Goal: Task Accomplishment & Management: Complete application form

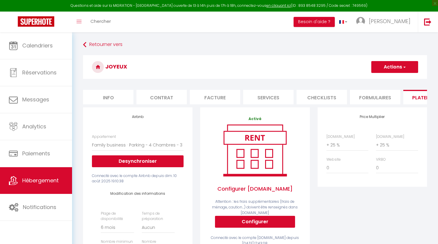
select select "10677-1115834222945321172"
select select "180"
select select
select select "EUR"
select select "+ 25 %"
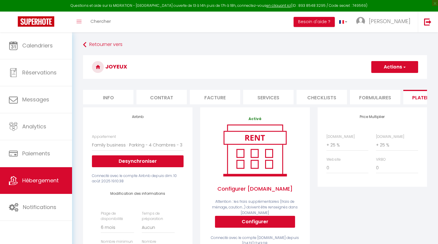
select select "+ 25 %"
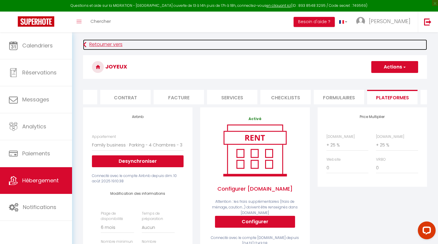
click at [93, 45] on link "Retourner vers" at bounding box center [255, 44] width 344 height 11
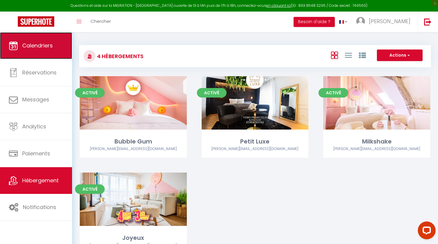
click at [34, 49] on span "Calendriers" at bounding box center [37, 45] width 31 height 7
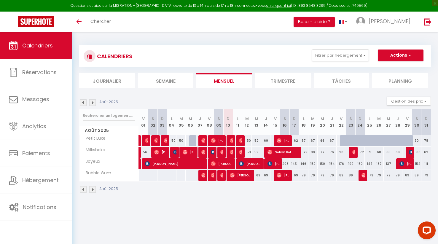
click at [299, 79] on li "Trimestre" at bounding box center [283, 80] width 56 height 15
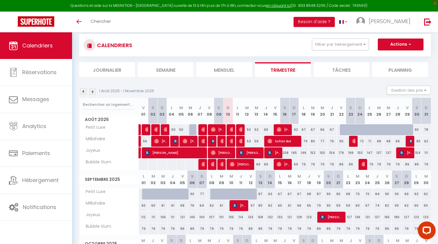
scroll to position [12, 0]
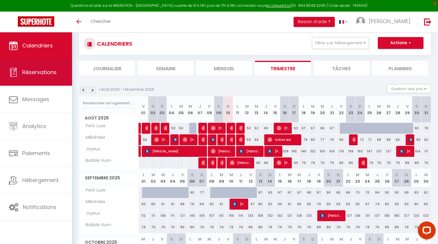
click at [43, 75] on span "Réservations" at bounding box center [39, 72] width 34 height 7
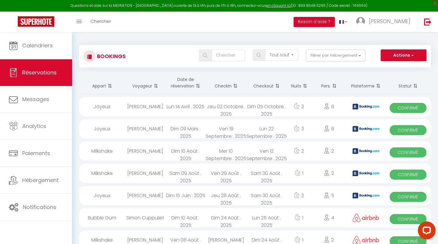
click at [401, 54] on button "Actions" at bounding box center [404, 56] width 46 height 12
click at [391, 69] on link "Nouvelle Réservation" at bounding box center [395, 68] width 64 height 8
select select
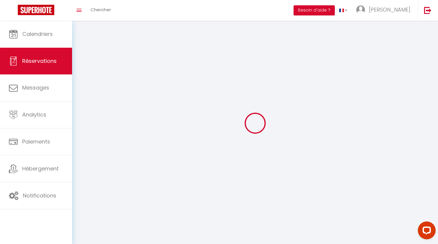
select select
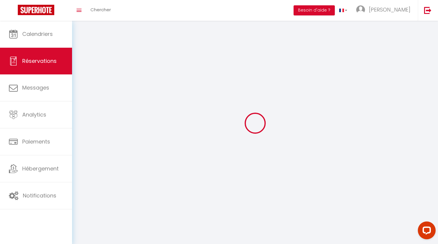
select select
checkbox input "false"
select select
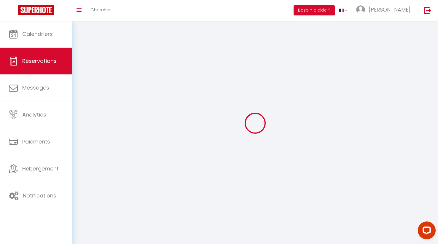
select select
checkbox input "false"
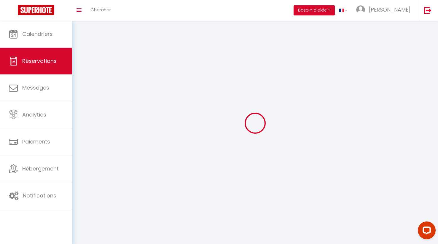
select select
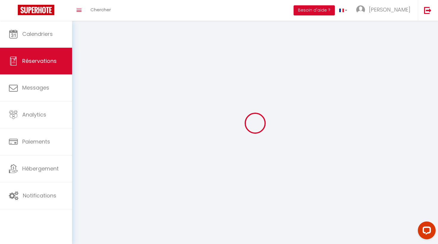
checkbox input "false"
select select
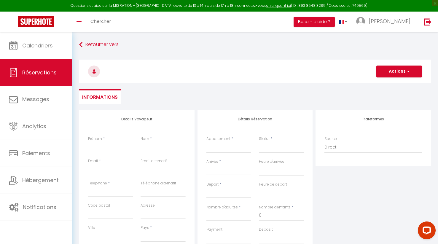
select select
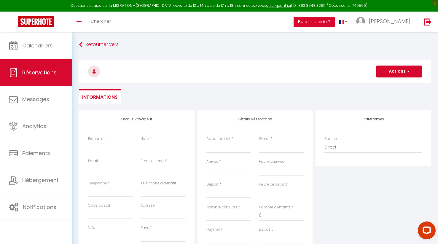
checkbox input "false"
select select
click at [99, 152] on input "Prénom" at bounding box center [110, 147] width 45 height 11
type input "C"
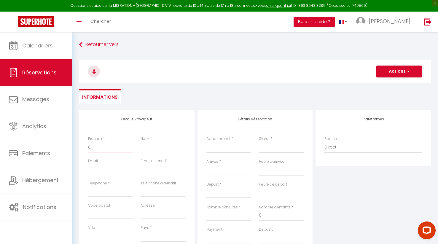
select select
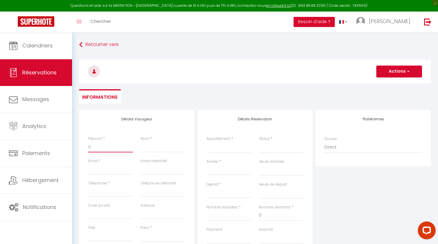
select select
checkbox input "false"
type input "Cl"
select select
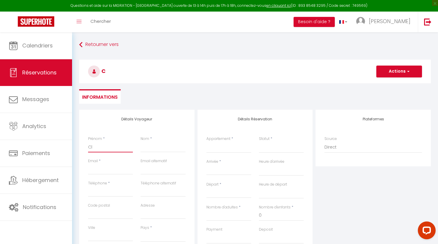
select select
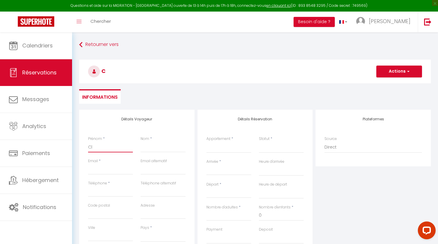
select select
checkbox input "false"
type input "Clo"
select select
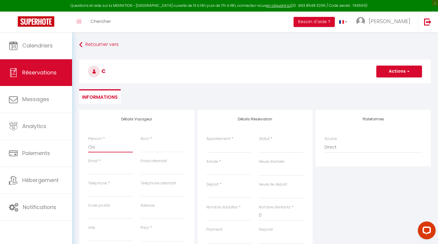
select select
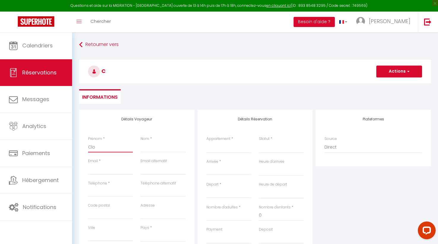
checkbox input "false"
type input "Clor"
select select
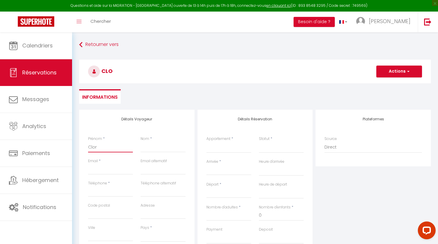
select select
checkbox input "false"
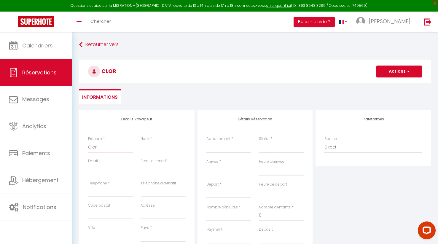
type input "Clori"
select select
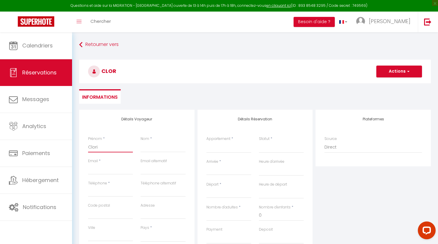
select select
checkbox input "false"
type input "[PERSON_NAME]"
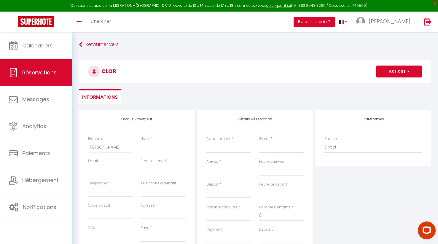
select select
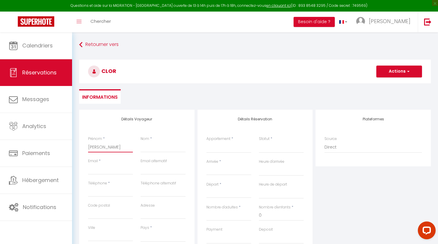
select select
checkbox input "false"
type input "[PERSON_NAME]"
click at [154, 150] on input "Nom" at bounding box center [163, 147] width 45 height 11
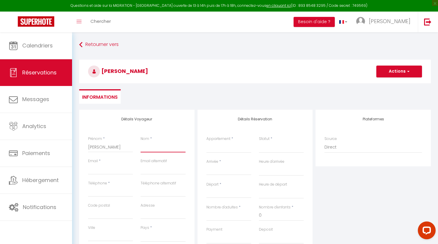
type input "J"
select select
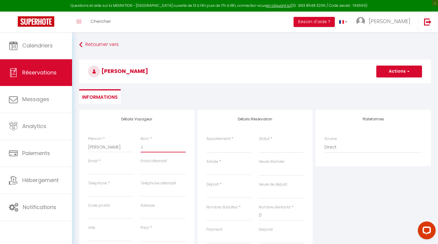
select select
checkbox input "false"
type input "[PERSON_NAME]"
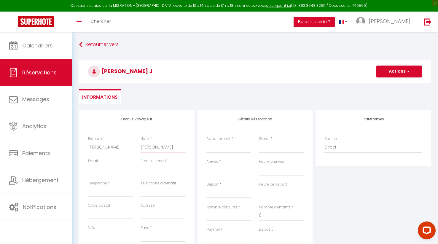
select select
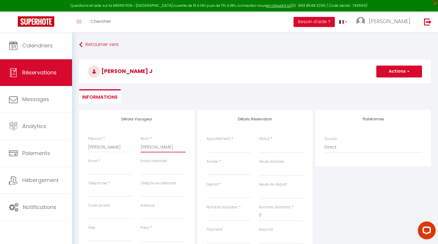
select select
checkbox input "false"
type input "Jao"
select select
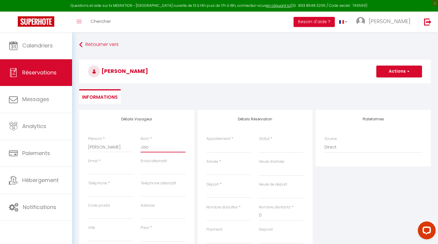
select select
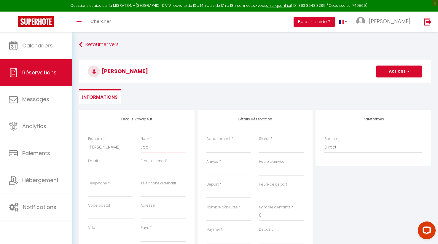
select select
checkbox input "false"
type input "Jaol"
select select
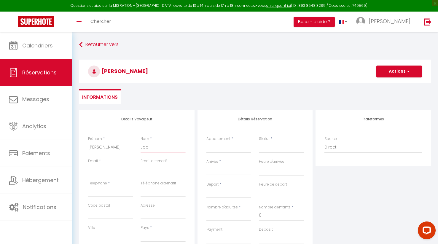
select select
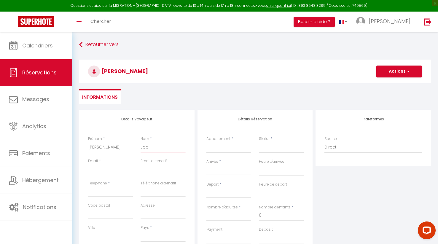
checkbox input "false"
type input "Jaola"
select select
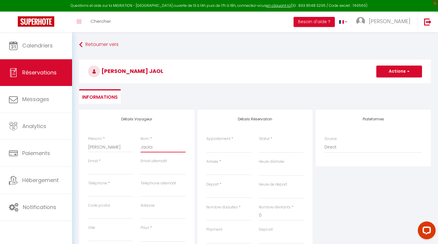
select select
checkbox input "false"
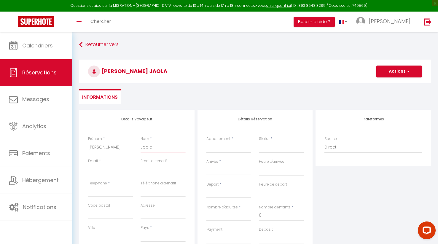
type input "Jaolaz"
select select
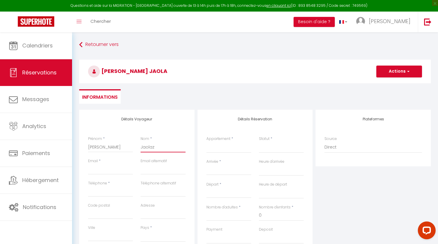
select select
checkbox input "false"
type input "Jaolaza"
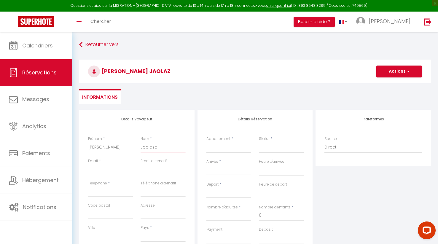
select select
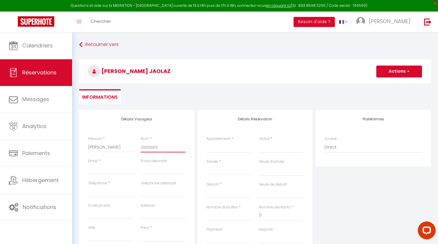
select select
checkbox input "false"
type input "Jaolaza"
click at [102, 194] on input "Téléphone" at bounding box center [110, 191] width 45 height 11
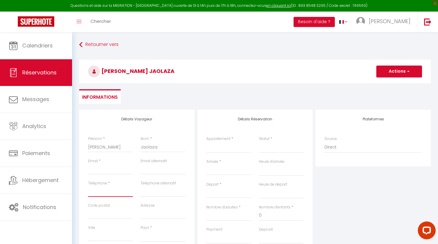
paste input "0757513108"
type input "0757513108"
select select
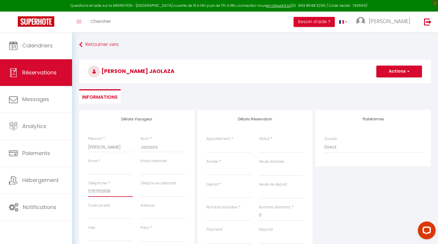
select select
checkbox input "false"
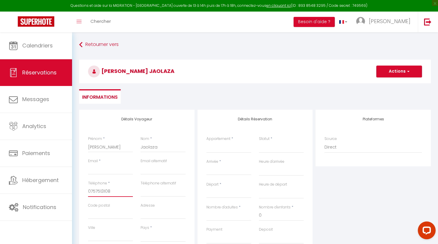
type input "0757513108"
click at [108, 169] on input "Email client" at bounding box center [110, 169] width 45 height 11
paste input "[PERSON_NAME][EMAIL_ADDRESS][DOMAIN_NAME]"
type input "[PERSON_NAME][EMAIL_ADDRESS][DOMAIN_NAME]"
select select
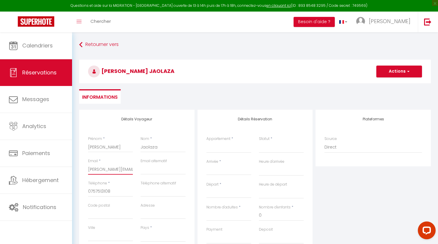
select select
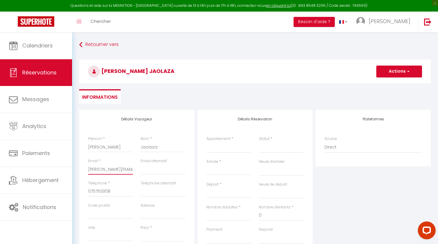
select select
checkbox input "false"
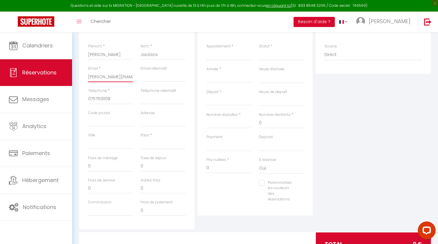
scroll to position [93, 0]
type input "[PERSON_NAME][EMAIL_ADDRESS][DOMAIN_NAME]"
click at [158, 144] on select "[GEOGRAPHIC_DATA] [GEOGRAPHIC_DATA] [GEOGRAPHIC_DATA] [GEOGRAPHIC_DATA] [GEOGRA…" at bounding box center [163, 143] width 45 height 11
select select "FR"
select select
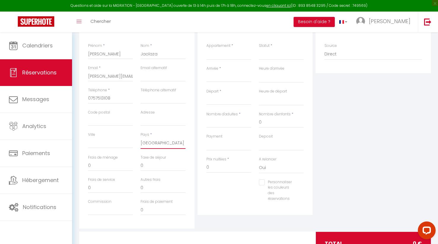
select select
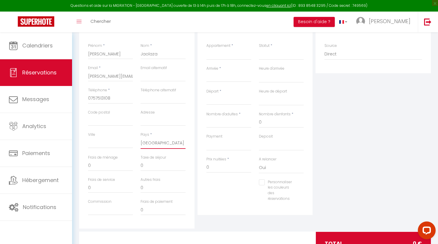
checkbox input "false"
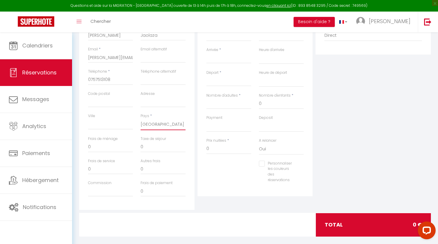
scroll to position [112, 0]
click at [212, 150] on input "0" at bounding box center [229, 149] width 45 height 11
select select
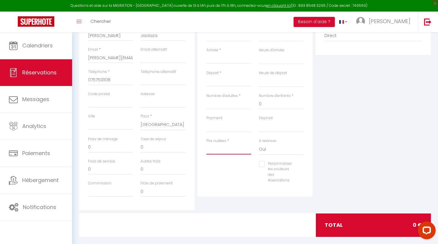
select select
checkbox input "false"
type input "8"
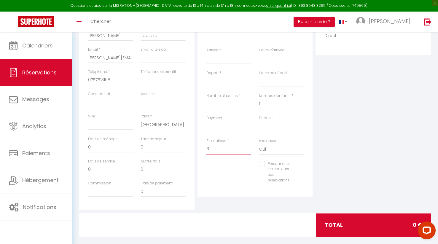
select select
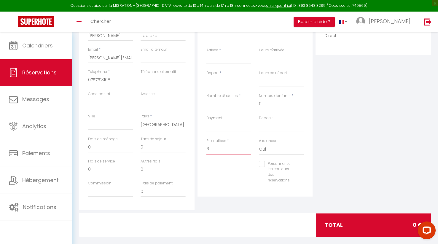
select select
checkbox input "false"
type input "80"
select select
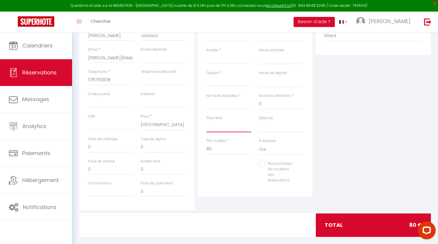
click at [232, 126] on select "OK KO" at bounding box center [229, 126] width 45 height 11
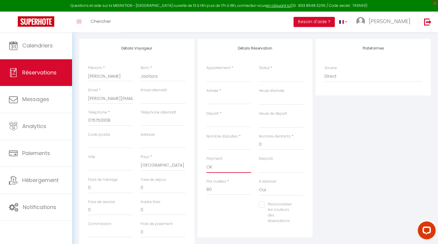
scroll to position [52, 0]
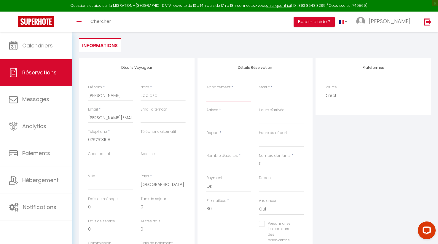
click at [223, 94] on select "Bubble Gum Petit Luxe Milkshake Joyeux" at bounding box center [229, 95] width 45 height 11
click at [270, 96] on select "Confirmé Non Confirmé [PERSON_NAME] par le voyageur No Show Request" at bounding box center [281, 95] width 45 height 11
click at [271, 99] on select "Confirmé Non Confirmé [PERSON_NAME] par le voyageur No Show Request" at bounding box center [281, 95] width 45 height 11
click at [226, 122] on input "Arrivée" at bounding box center [229, 119] width 45 height 8
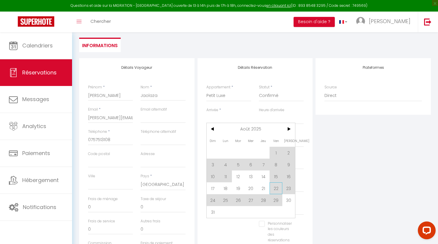
click at [276, 188] on span "22" at bounding box center [276, 189] width 13 height 12
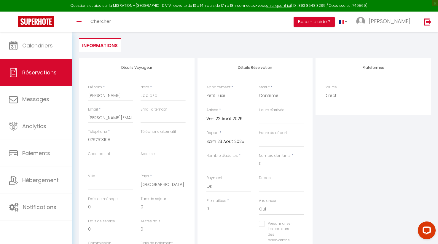
click at [234, 142] on input "Sam 23 Août 2025" at bounding box center [229, 142] width 45 height 8
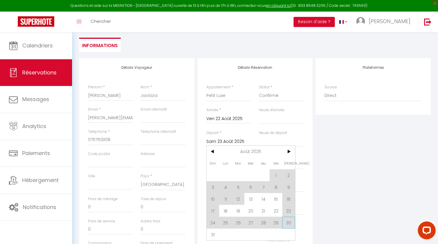
click at [290, 223] on span "30" at bounding box center [289, 223] width 13 height 12
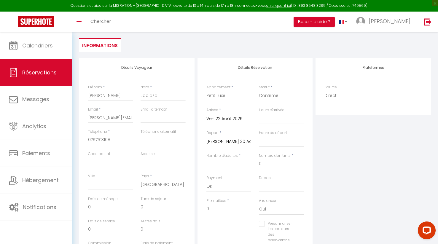
click at [235, 166] on input "Nombre d'adultes" at bounding box center [229, 164] width 45 height 11
click at [317, 184] on div "Plateformes Source Direct [DOMAIN_NAME] [DOMAIN_NAME] Chalet montagne Expedia G…" at bounding box center [373, 164] width 118 height 212
click at [237, 211] on input "0" at bounding box center [229, 209] width 45 height 11
click at [312, 197] on div "Détails Réservation Appartement * Bubble Gum Petit Luxe Milkshake Joyeux Statut…" at bounding box center [255, 157] width 115 height 199
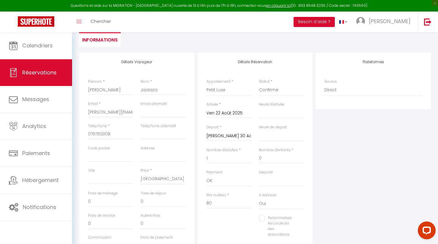
scroll to position [0, 0]
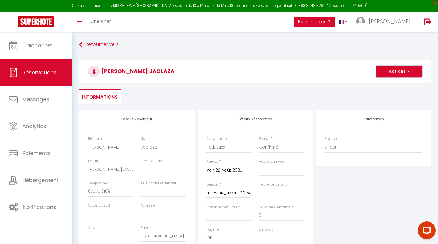
click at [396, 69] on button "Actions" at bounding box center [400, 72] width 46 height 12
click at [387, 83] on link "Enregistrer" at bounding box center [393, 85] width 47 height 8
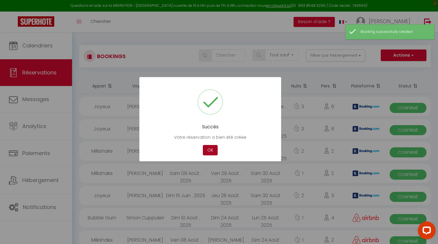
click at [210, 150] on button "OK" at bounding box center [210, 150] width 15 height 10
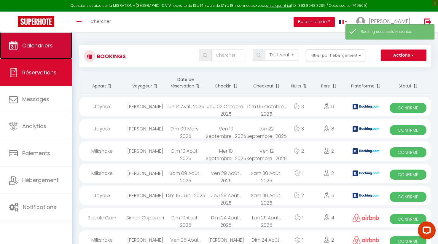
click at [53, 44] on link "Calendriers" at bounding box center [36, 45] width 72 height 27
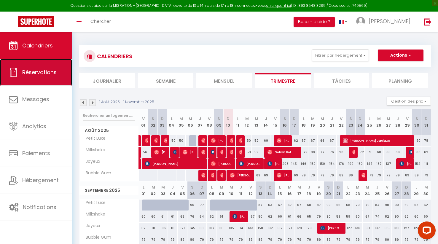
click at [39, 73] on span "Réservations" at bounding box center [39, 72] width 34 height 7
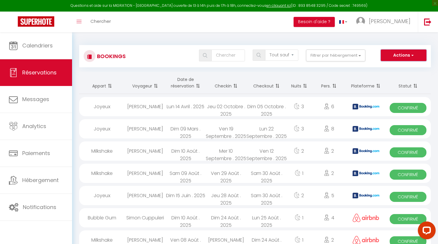
click at [406, 54] on button "Actions" at bounding box center [404, 56] width 46 height 12
click at [401, 66] on link "Nouvelle Réservation" at bounding box center [395, 68] width 64 height 8
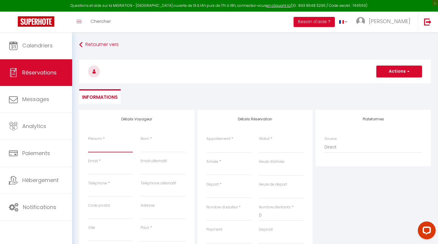
click at [120, 148] on input "Prénom" at bounding box center [110, 147] width 45 height 11
click at [166, 149] on input "Nom" at bounding box center [163, 147] width 45 height 11
click at [107, 172] on input "Email client" at bounding box center [110, 169] width 45 height 11
paste input "[PERSON_NAME][EMAIL_ADDRESS][DOMAIN_NAME]"
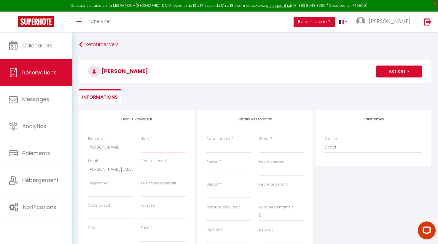
click at [161, 149] on input "Nom" at bounding box center [163, 147] width 45 height 11
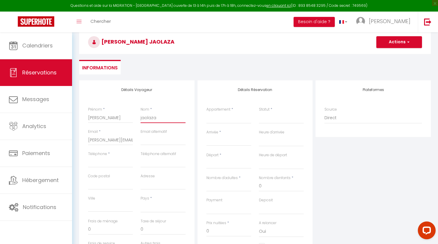
scroll to position [30, 0]
click at [109, 165] on input "Téléphone" at bounding box center [110, 162] width 45 height 11
paste input "0757513108"
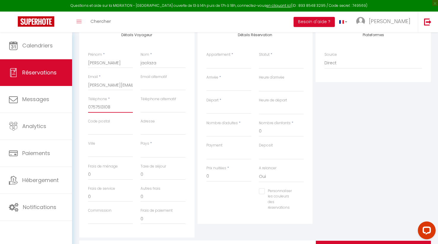
scroll to position [88, 0]
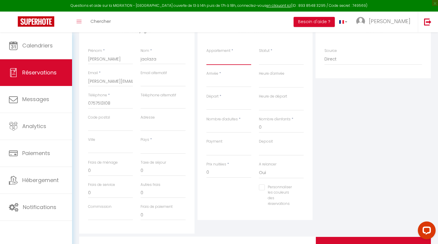
click at [223, 62] on select "Bubble Gum Petit Luxe Milkshake Joyeux" at bounding box center [229, 59] width 45 height 11
click at [268, 63] on select "Confirmé Non Confirmé [PERSON_NAME] par le voyageur No Show Request" at bounding box center [281, 59] width 45 height 11
click at [276, 61] on select "Confirmé Non Confirmé [PERSON_NAME] par le voyageur No Show Request" at bounding box center [281, 59] width 45 height 11
click at [234, 82] on input "Arrivée" at bounding box center [229, 83] width 45 height 8
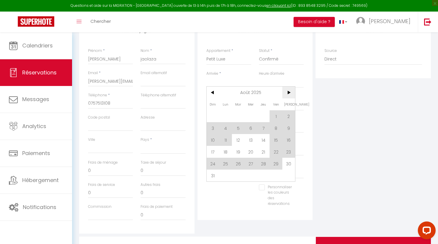
click at [290, 92] on span ">" at bounding box center [289, 93] width 13 height 12
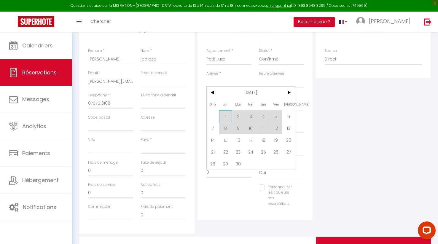
click at [225, 115] on span "1" at bounding box center [225, 116] width 13 height 12
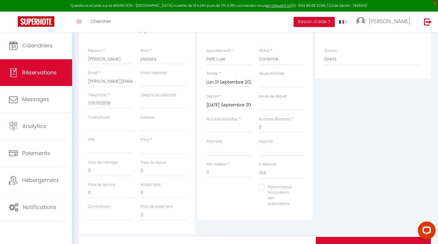
click at [227, 106] on input "[DATE] Septembre 2025" at bounding box center [229, 106] width 45 height 8
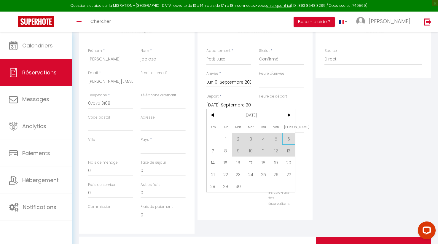
click at [292, 136] on span "6" at bounding box center [289, 139] width 13 height 12
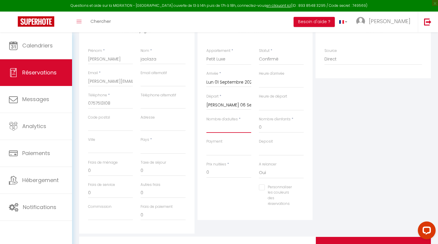
click at [239, 130] on input "Nombre d'adultes" at bounding box center [229, 127] width 45 height 11
click at [223, 172] on input "0" at bounding box center [229, 172] width 45 height 11
click at [233, 196] on div "Personnaliser les couleurs des réservations #D7092E" at bounding box center [255, 199] width 105 height 28
click at [149, 142] on div "Pays * [GEOGRAPHIC_DATA] [GEOGRAPHIC_DATA] [GEOGRAPHIC_DATA] [GEOGRAPHIC_DATA] …" at bounding box center [163, 145] width 45 height 17
click at [150, 148] on select "[GEOGRAPHIC_DATA] [GEOGRAPHIC_DATA] [GEOGRAPHIC_DATA] [GEOGRAPHIC_DATA] [GEOGRA…" at bounding box center [163, 148] width 45 height 11
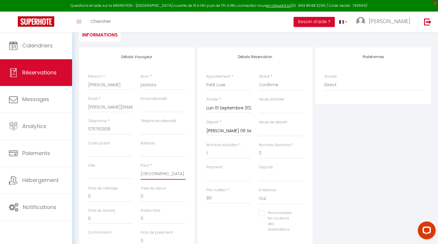
scroll to position [0, 0]
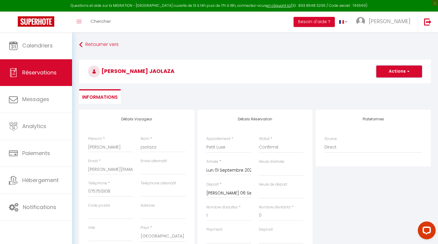
click at [401, 73] on button "Actions" at bounding box center [400, 72] width 46 height 12
click at [392, 85] on link "Enregistrer" at bounding box center [393, 85] width 47 height 8
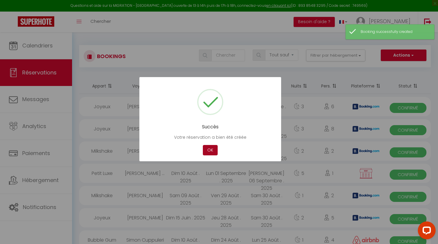
click at [209, 151] on button "OK" at bounding box center [210, 150] width 15 height 10
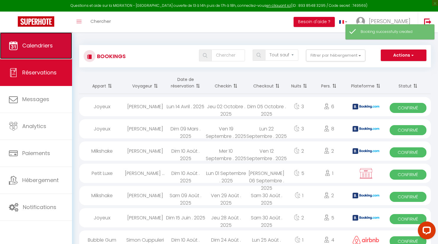
click at [43, 54] on link "Calendriers" at bounding box center [36, 45] width 72 height 27
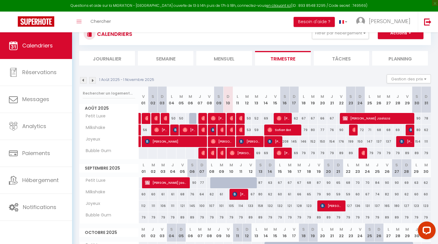
scroll to position [23, 0]
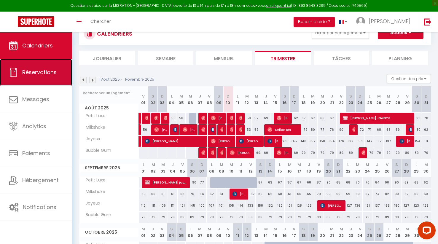
click at [47, 77] on link "Réservations" at bounding box center [36, 72] width 72 height 27
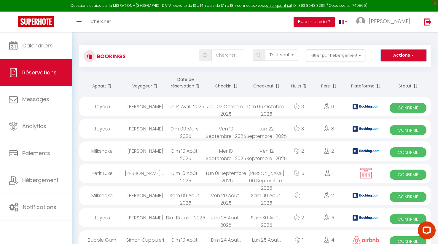
click at [401, 56] on button "Actions" at bounding box center [404, 56] width 46 height 12
click at [394, 69] on link "Nouvelle Réservation" at bounding box center [395, 68] width 64 height 8
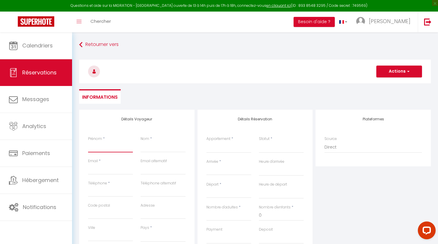
click at [105, 151] on input "Prénom" at bounding box center [110, 147] width 45 height 11
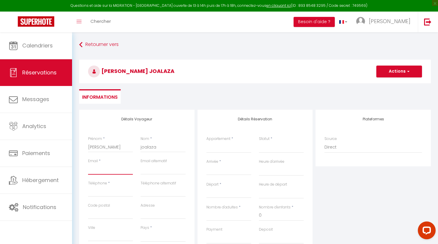
paste input "0757513108"
click at [107, 193] on input "Téléphone" at bounding box center [110, 191] width 45 height 11
paste input "0757513108"
drag, startPoint x: 118, startPoint y: 170, endPoint x: 85, endPoint y: 150, distance: 38.2
click at [85, 150] on div "Détails Voyageur Prénom * [PERSON_NAME] Nom * joalaza Email * 0757513108 Email …" at bounding box center [136, 216] width 115 height 212
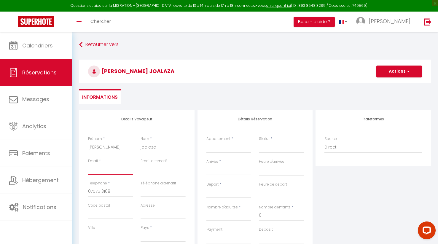
paste input "[PERSON_NAME][EMAIL_ADDRESS][DOMAIN_NAME]"
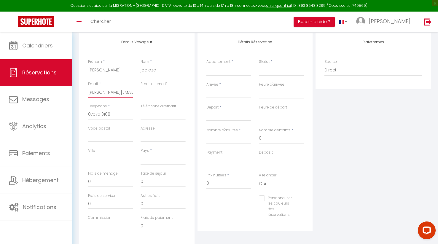
scroll to position [80, 0]
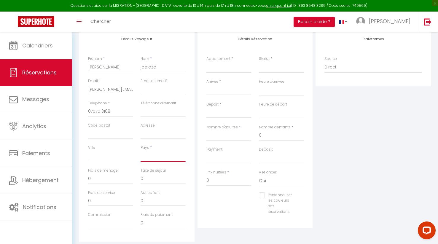
click at [151, 162] on select "[GEOGRAPHIC_DATA] [GEOGRAPHIC_DATA] [GEOGRAPHIC_DATA] [GEOGRAPHIC_DATA] [GEOGRA…" at bounding box center [163, 156] width 45 height 11
click at [234, 72] on select "Bubble Gum Petit Luxe Milkshake Joyeux" at bounding box center [229, 67] width 45 height 11
click at [271, 70] on select "Confirmé Non Confirmé [PERSON_NAME] par le voyageur No Show Request" at bounding box center [281, 67] width 45 height 11
click at [276, 66] on select "Confirmé Non Confirmé [PERSON_NAME] par le voyageur No Show Request" at bounding box center [281, 67] width 45 height 11
click at [276, 67] on select "Confirmé Non Confirmé [PERSON_NAME] par le voyageur No Show Request" at bounding box center [281, 67] width 45 height 11
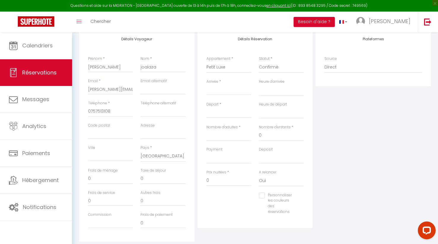
click at [233, 90] on input "Arrivée" at bounding box center [229, 91] width 45 height 8
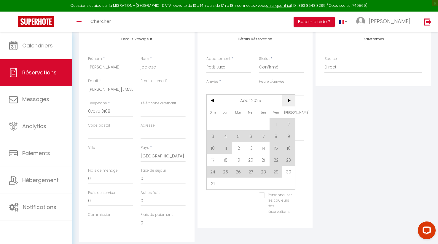
click at [290, 100] on span ">" at bounding box center [289, 101] width 13 height 12
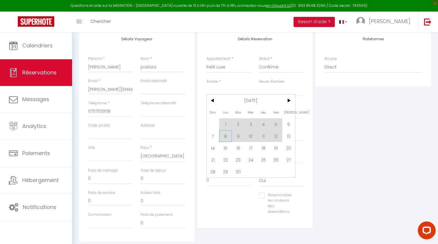
click at [225, 134] on span "8" at bounding box center [225, 136] width 13 height 12
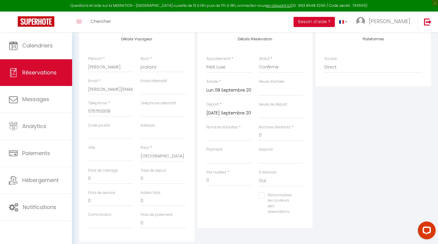
click at [227, 113] on input "[DATE] Septembre 2025" at bounding box center [229, 114] width 45 height 8
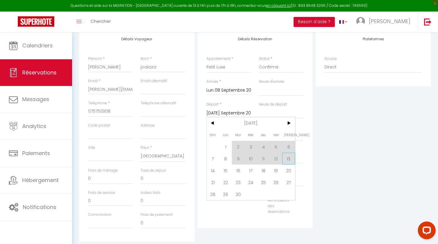
click at [289, 160] on span "13" at bounding box center [289, 159] width 13 height 12
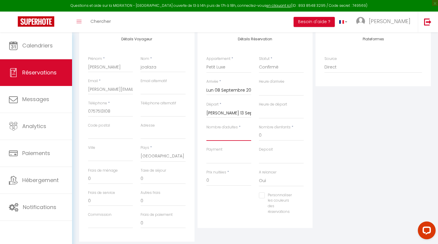
click at [231, 137] on input "Nombre d'adultes" at bounding box center [229, 135] width 45 height 11
click at [332, 143] on div "Plateformes Source Direct [DOMAIN_NAME] [DOMAIN_NAME] Chalet montagne Expedia G…" at bounding box center [373, 136] width 118 height 212
click at [223, 182] on input "0" at bounding box center [229, 180] width 45 height 11
click at [328, 175] on div "Plateformes Source Direct [DOMAIN_NAME] [DOMAIN_NAME] Chalet montagne Expedia G…" at bounding box center [373, 136] width 118 height 212
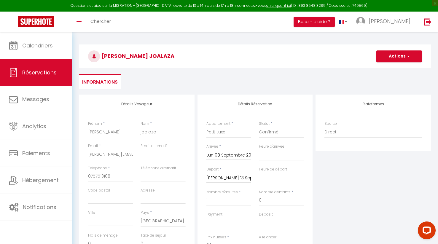
scroll to position [13, 0]
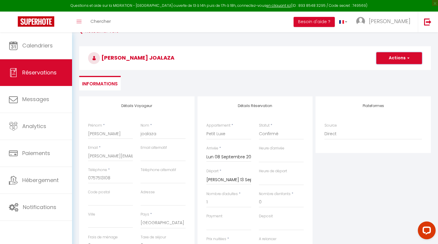
click at [399, 56] on button "Actions" at bounding box center [400, 58] width 46 height 12
click at [390, 70] on link "Enregistrer" at bounding box center [393, 71] width 47 height 8
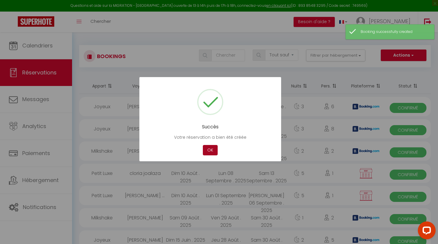
click at [210, 151] on button "OK" at bounding box center [210, 150] width 15 height 10
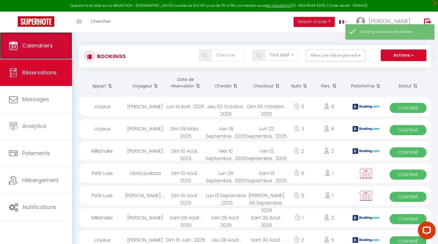
click at [35, 46] on span "Calendriers" at bounding box center [37, 45] width 31 height 7
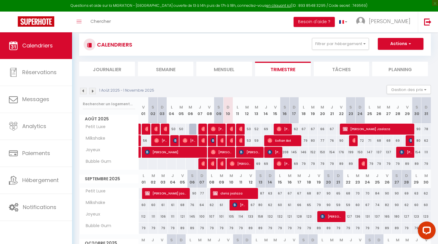
scroll to position [6, 0]
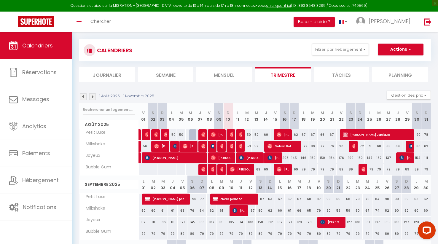
click at [84, 96] on img at bounding box center [83, 96] width 7 height 7
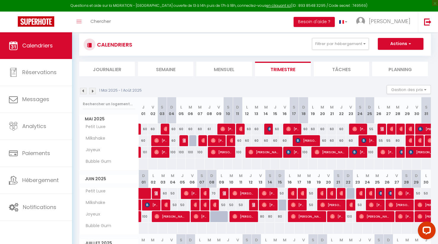
scroll to position [1, 0]
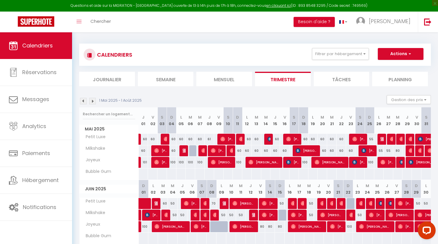
click at [83, 100] on img at bounding box center [83, 101] width 7 height 7
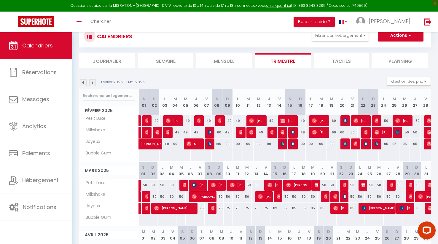
scroll to position [0, 0]
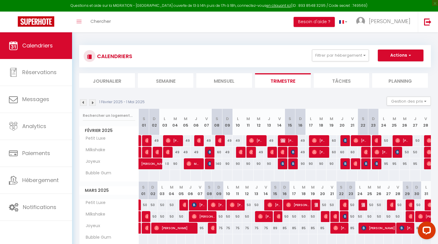
click at [92, 104] on img at bounding box center [92, 102] width 7 height 7
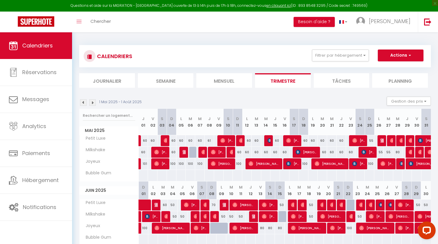
click at [94, 103] on img at bounding box center [92, 102] width 7 height 7
